Goal: Check status: Check status

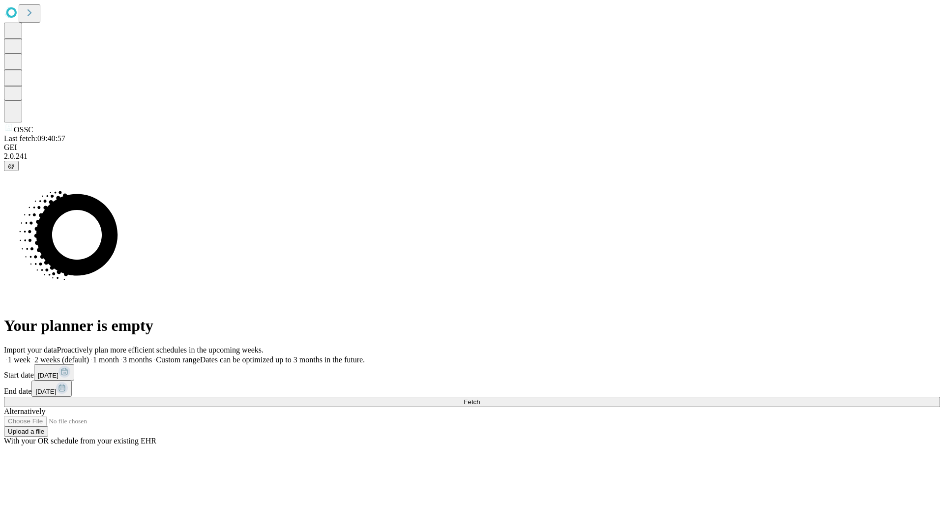
click at [30, 356] on label "1 week" at bounding box center [17, 360] width 27 height 8
click at [480, 398] on span "Fetch" at bounding box center [472, 401] width 16 height 7
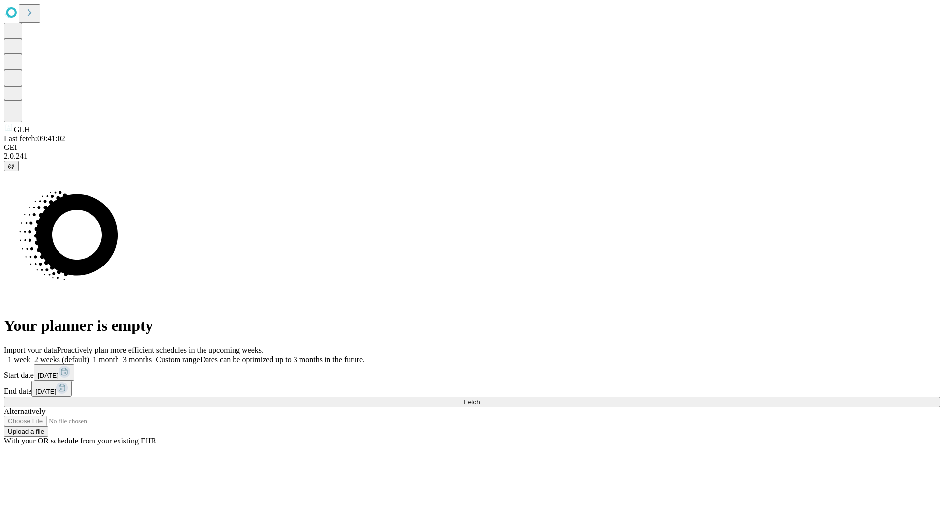
click at [30, 356] on label "1 week" at bounding box center [17, 360] width 27 height 8
click at [480, 398] on span "Fetch" at bounding box center [472, 401] width 16 height 7
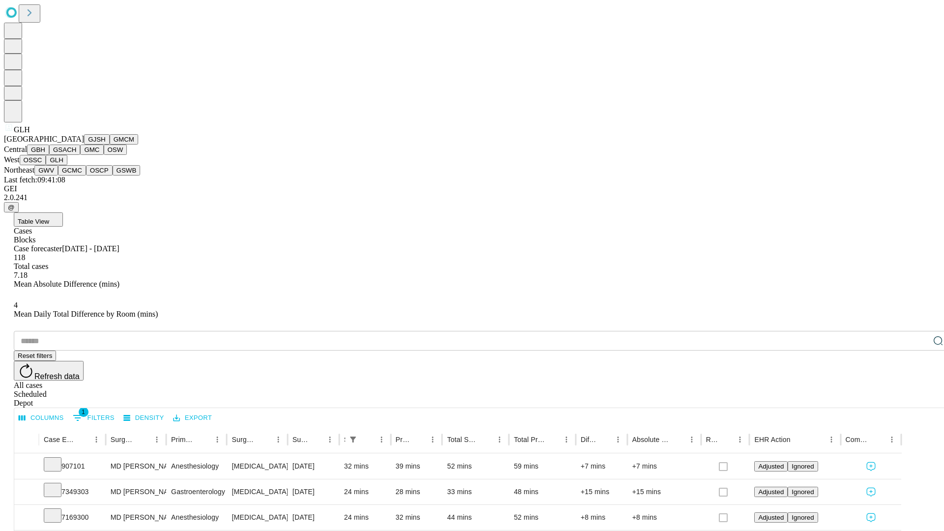
click at [58, 176] on button "GWV" at bounding box center [46, 170] width 24 height 10
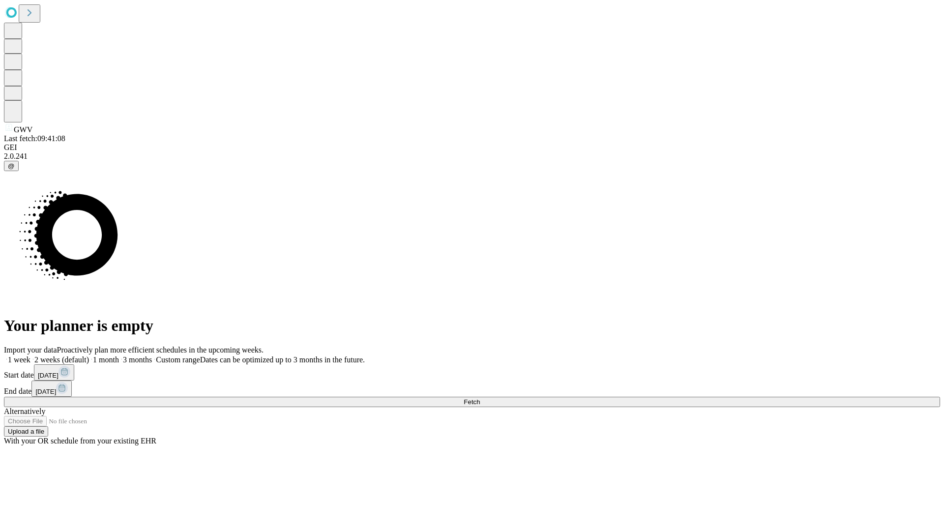
click at [30, 356] on label "1 week" at bounding box center [17, 360] width 27 height 8
click at [480, 398] on span "Fetch" at bounding box center [472, 401] width 16 height 7
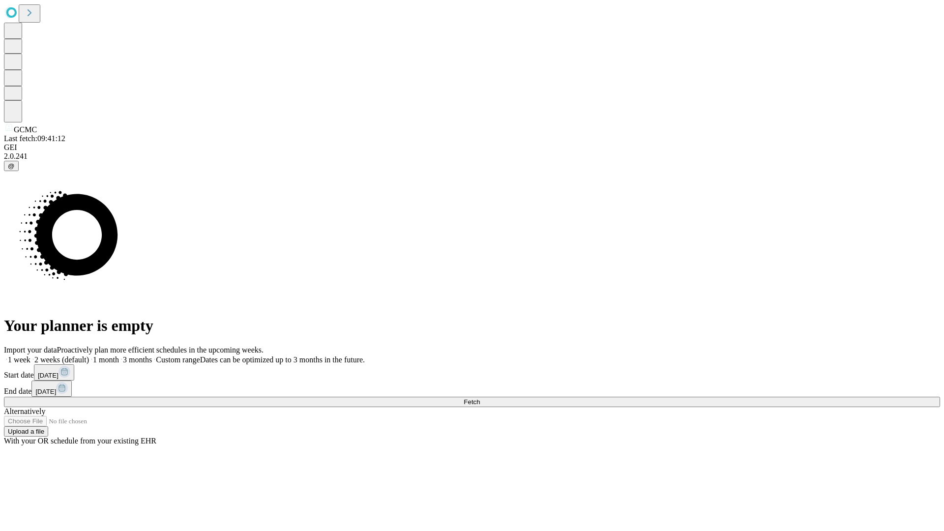
click at [30, 356] on label "1 week" at bounding box center [17, 360] width 27 height 8
click at [480, 398] on span "Fetch" at bounding box center [472, 401] width 16 height 7
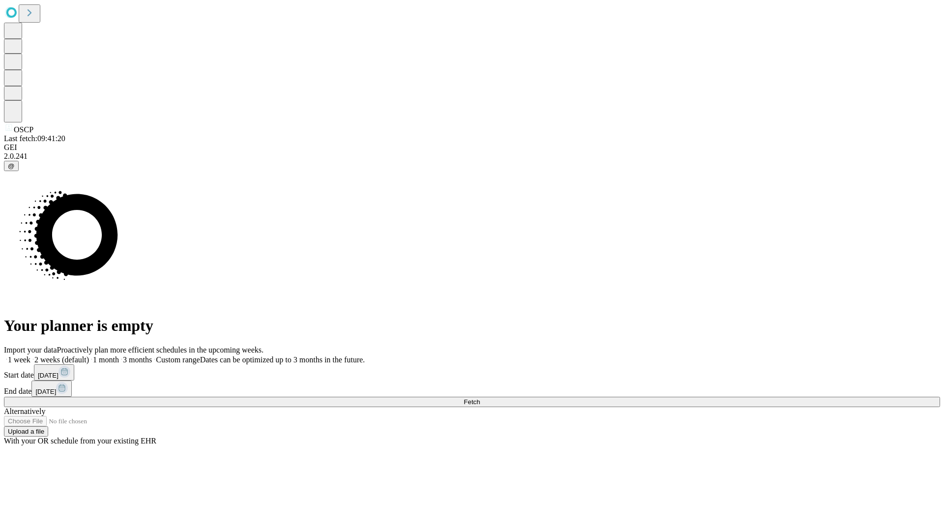
click at [30, 356] on label "1 week" at bounding box center [17, 360] width 27 height 8
click at [480, 398] on span "Fetch" at bounding box center [472, 401] width 16 height 7
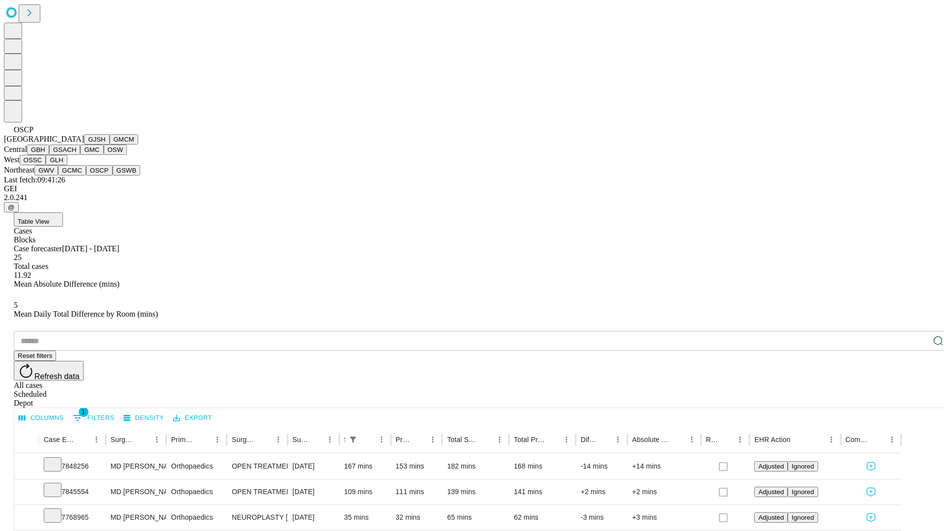
click at [113, 176] on button "GSWB" at bounding box center [127, 170] width 28 height 10
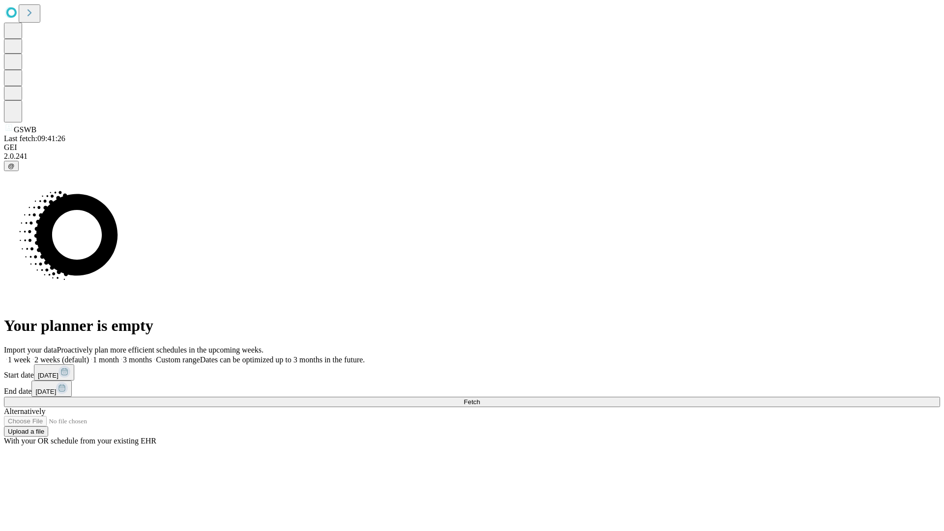
click at [480, 398] on span "Fetch" at bounding box center [472, 401] width 16 height 7
